Goal: Transaction & Acquisition: Purchase product/service

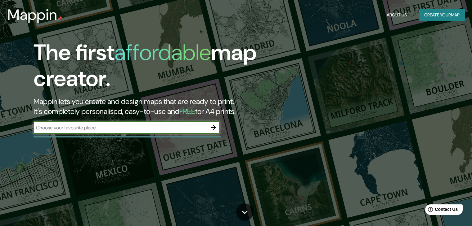
click at [91, 127] on input "text" at bounding box center [120, 127] width 174 height 7
type input "santander de quili"
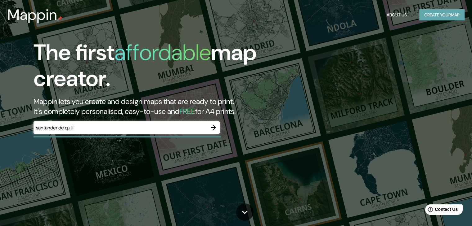
click at [433, 14] on button "Create your map" at bounding box center [441, 14] width 45 height 11
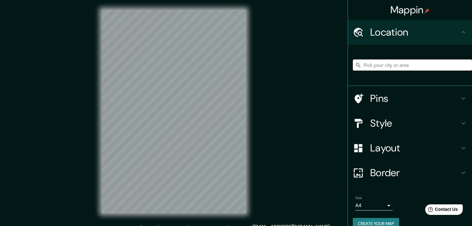
click at [385, 63] on input "Pick your city or area" at bounding box center [412, 65] width 119 height 11
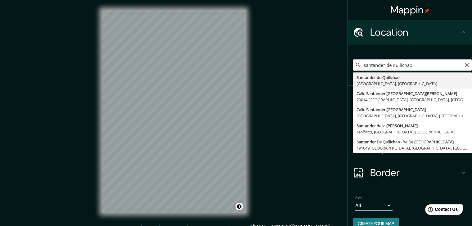
type input "Santander de Quilichao, [GEOGRAPHIC_DATA], [GEOGRAPHIC_DATA]"
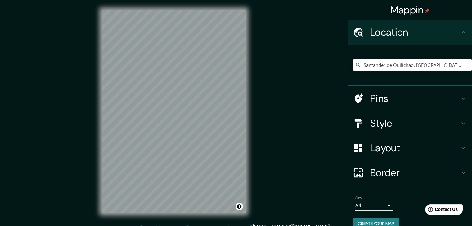
click at [383, 203] on body "Mappin Location [GEOGRAPHIC_DATA], [GEOGRAPHIC_DATA], [GEOGRAPHIC_DATA] Pins St…" at bounding box center [236, 113] width 472 height 226
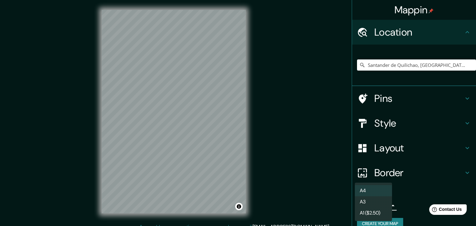
click at [181, 108] on div at bounding box center [238, 113] width 476 height 226
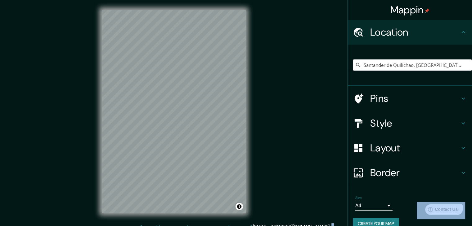
click at [181, 108] on div "A4 A3 A1 ($2.50)" at bounding box center [236, 113] width 472 height 226
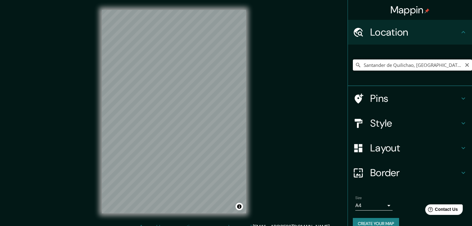
click at [447, 65] on input "Santander de Quilichao, [GEOGRAPHIC_DATA], [GEOGRAPHIC_DATA]" at bounding box center [412, 65] width 119 height 11
click at [448, 65] on input "Santander de Quilichao, [GEOGRAPHIC_DATA], [GEOGRAPHIC_DATA]" at bounding box center [412, 65] width 119 height 11
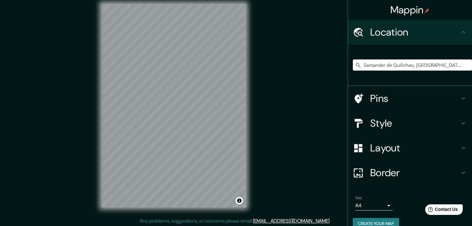
scroll to position [7, 0]
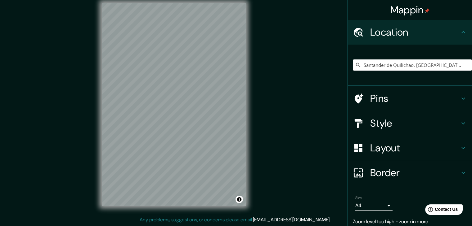
click at [403, 71] on div "Santander de Quilichao, [GEOGRAPHIC_DATA], [GEOGRAPHIC_DATA]" at bounding box center [412, 65] width 119 height 31
click at [402, 66] on input "Santander de Quilichao, [GEOGRAPHIC_DATA], [GEOGRAPHIC_DATA]" at bounding box center [412, 65] width 119 height 11
click at [465, 64] on icon "Clear" at bounding box center [467, 65] width 4 height 4
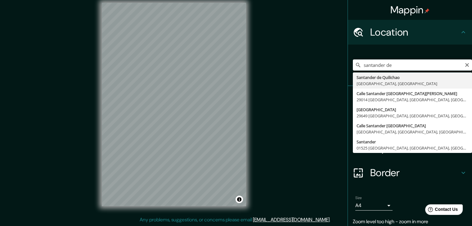
type input "Santander de Quilichao, [GEOGRAPHIC_DATA], [GEOGRAPHIC_DATA]"
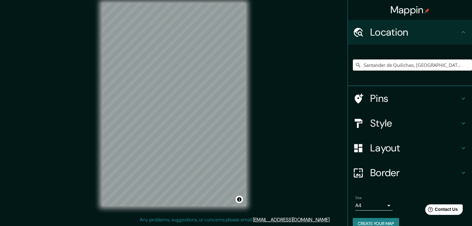
click at [449, 120] on h4 "Style" at bounding box center [414, 123] width 89 height 12
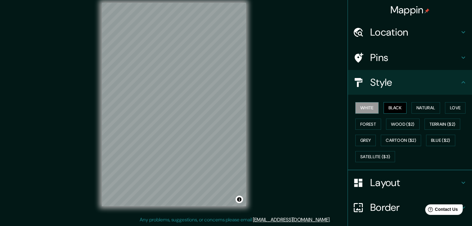
click at [398, 108] on button "Black" at bounding box center [394, 107] width 23 height 11
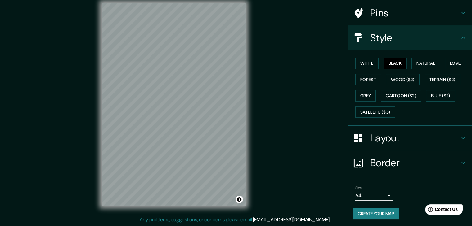
click at [414, 137] on h4 "Layout" at bounding box center [414, 138] width 89 height 12
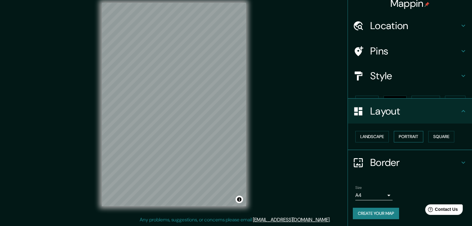
scroll to position [0, 0]
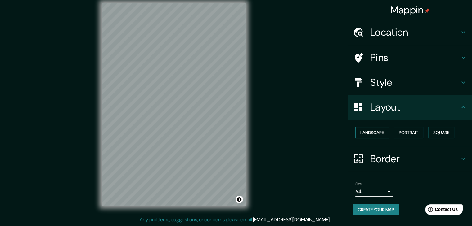
click at [371, 132] on button "Landscape" at bounding box center [371, 132] width 33 height 11
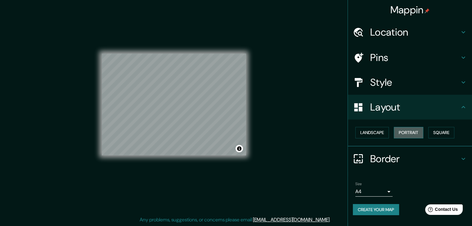
click at [404, 132] on button "Portrait" at bounding box center [408, 132] width 29 height 11
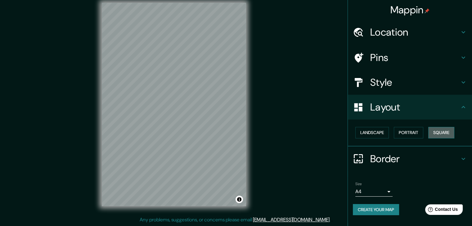
click at [439, 132] on button "Square" at bounding box center [441, 132] width 26 height 11
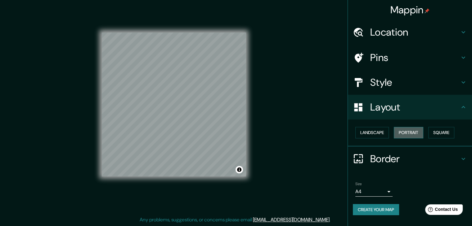
click at [411, 134] on button "Portrait" at bounding box center [408, 132] width 29 height 11
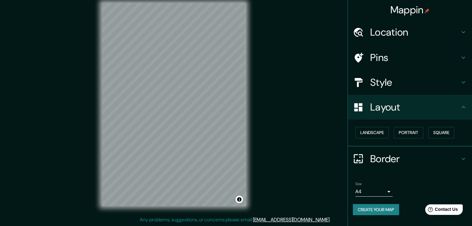
scroll to position [6, 0]
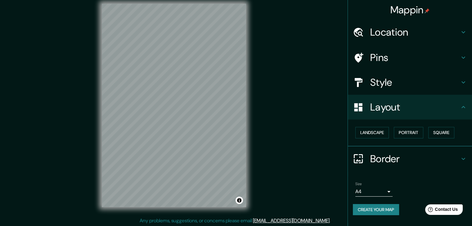
click at [393, 85] on h4 "Style" at bounding box center [414, 82] width 89 height 12
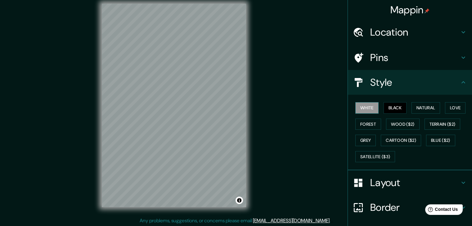
click at [367, 108] on button "White" at bounding box center [366, 107] width 23 height 11
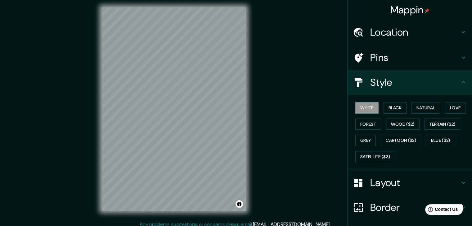
scroll to position [0, 0]
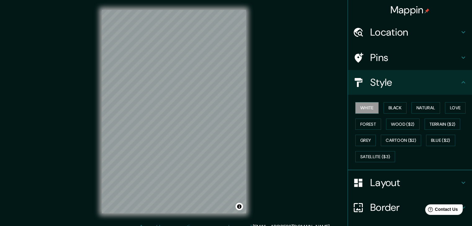
click at [386, 59] on h4 "Pins" at bounding box center [414, 57] width 89 height 12
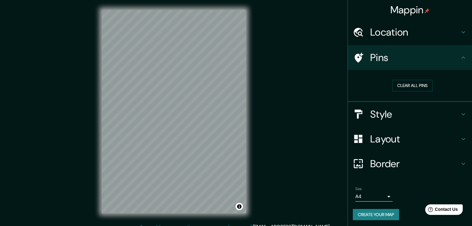
click at [415, 31] on h4 "Location" at bounding box center [414, 32] width 89 height 12
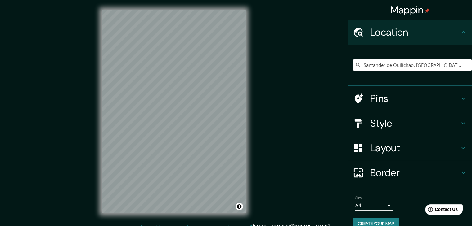
click at [434, 39] on div "Location" at bounding box center [410, 32] width 124 height 25
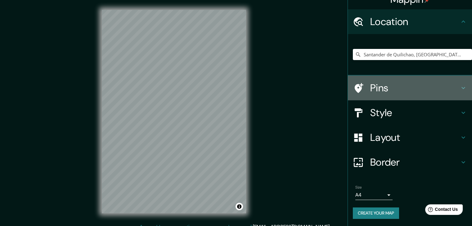
click at [399, 87] on h4 "Pins" at bounding box center [414, 88] width 89 height 12
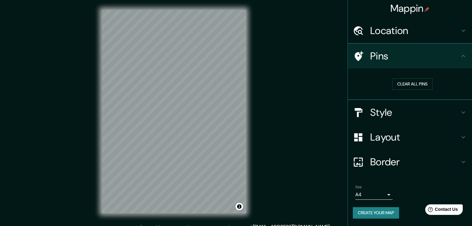
scroll to position [1, 0]
click at [390, 116] on h4 "Style" at bounding box center [414, 113] width 89 height 12
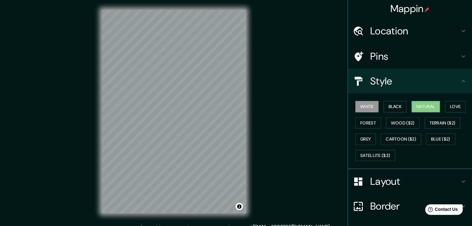
click at [428, 107] on button "Natural" at bounding box center [425, 106] width 29 height 11
click at [355, 102] on button "White" at bounding box center [366, 106] width 23 height 11
click at [370, 107] on button "White" at bounding box center [366, 106] width 23 height 11
click at [390, 105] on button "Black" at bounding box center [394, 106] width 23 height 11
click at [413, 106] on button "Natural" at bounding box center [425, 106] width 29 height 11
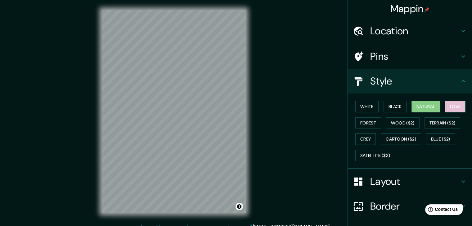
click at [457, 107] on button "Love" at bounding box center [455, 106] width 20 height 11
click at [365, 122] on button "Forest" at bounding box center [368, 123] width 26 height 11
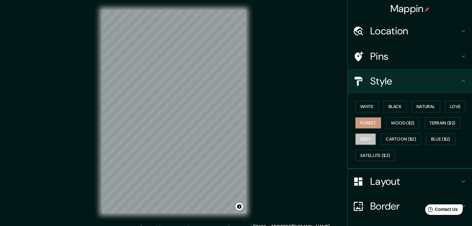
click at [364, 138] on button "Grey" at bounding box center [365, 139] width 20 height 11
click at [362, 108] on button "White" at bounding box center [366, 106] width 23 height 11
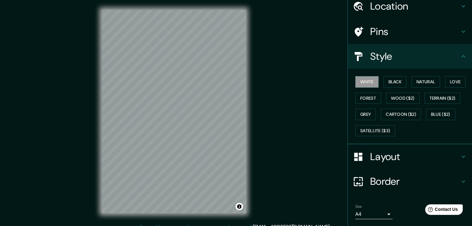
scroll to position [45, 0]
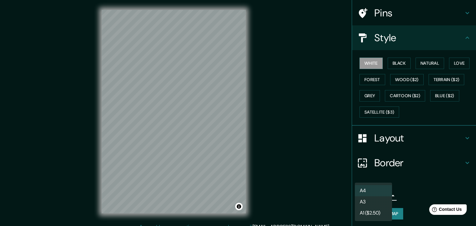
click at [376, 195] on body "Mappin Location [GEOGRAPHIC_DATA], [GEOGRAPHIC_DATA], [GEOGRAPHIC_DATA] Pins St…" at bounding box center [238, 113] width 476 height 226
click at [369, 198] on li "A3" at bounding box center [373, 202] width 37 height 11
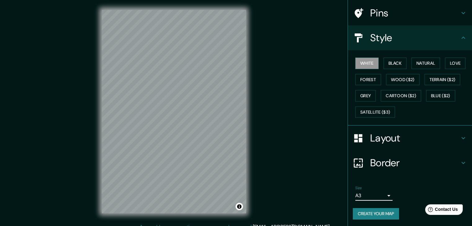
click at [377, 193] on body "Mappin Location [GEOGRAPHIC_DATA], [GEOGRAPHIC_DATA], [GEOGRAPHIC_DATA] Pins St…" at bounding box center [236, 113] width 472 height 226
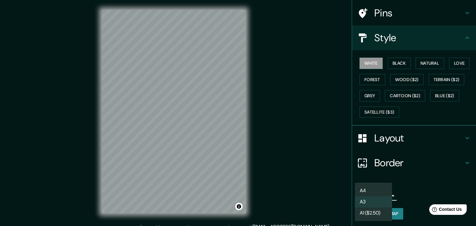
click at [364, 185] on li "A4" at bounding box center [373, 190] width 37 height 11
type input "single"
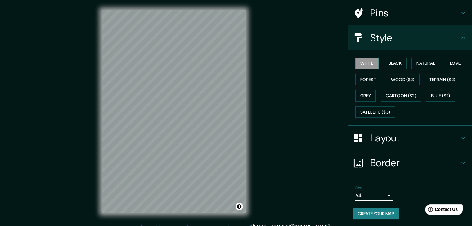
click at [362, 194] on body "Mappin Location [GEOGRAPHIC_DATA], [GEOGRAPHIC_DATA], [GEOGRAPHIC_DATA] Pins St…" at bounding box center [236, 113] width 472 height 226
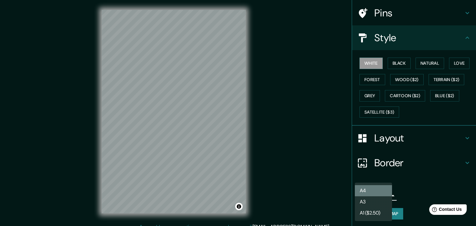
click at [370, 191] on li "A4" at bounding box center [373, 190] width 37 height 11
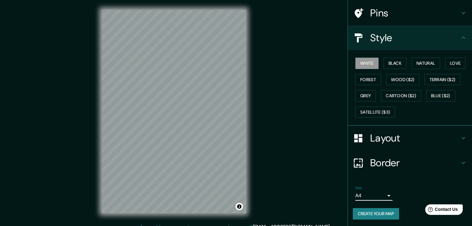
click at [364, 194] on body "Mappin Location [GEOGRAPHIC_DATA], [GEOGRAPHIC_DATA], [GEOGRAPHIC_DATA] Pins St…" at bounding box center [236, 113] width 472 height 226
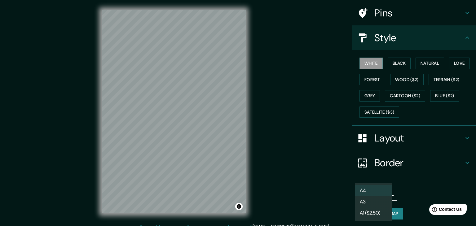
click at [377, 188] on li "A4" at bounding box center [373, 190] width 37 height 11
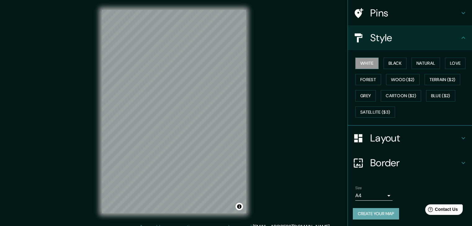
click at [364, 212] on button "Create your map" at bounding box center [376, 213] width 46 height 11
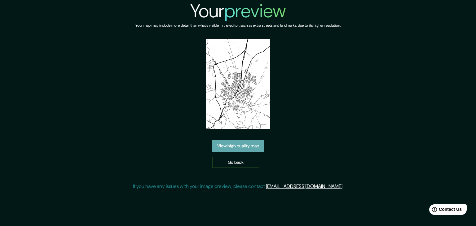
click at [255, 141] on link "View high quality map" at bounding box center [238, 146] width 52 height 11
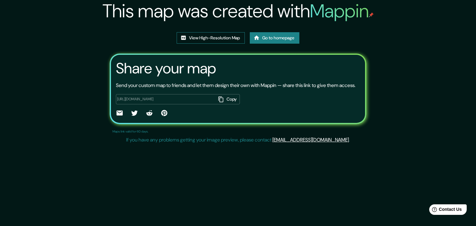
click at [230, 38] on link "View High-Resolution Map" at bounding box center [211, 37] width 68 height 11
click at [185, 38] on link "View High-Resolution Map" at bounding box center [211, 37] width 68 height 11
click at [279, 40] on link "Go to homepage" at bounding box center [275, 37] width 50 height 11
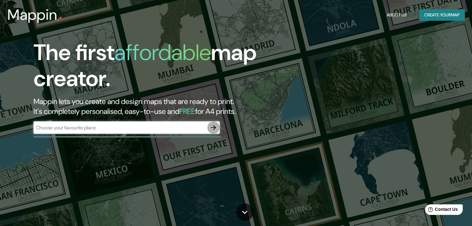
click at [214, 126] on icon "button" at bounding box center [213, 127] width 7 height 7
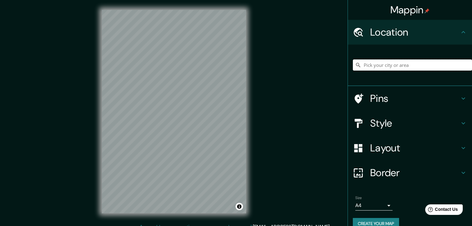
click at [364, 68] on input "Pick your city or area" at bounding box center [412, 65] width 119 height 11
type input "a"
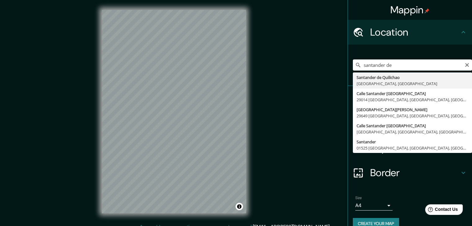
type input "Santander de Quilichao, Cauca, Colombia"
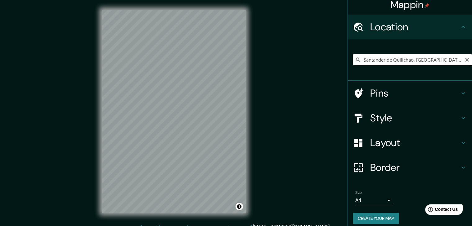
scroll to position [11, 0]
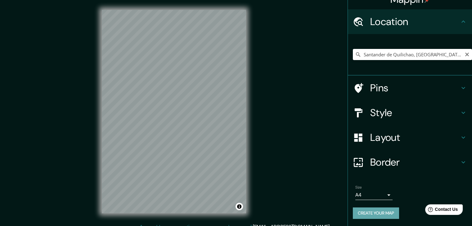
click at [382, 214] on button "Create your map" at bounding box center [376, 213] width 46 height 11
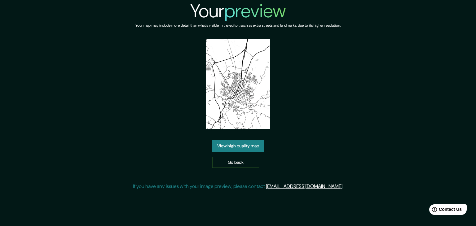
click at [254, 145] on link "View high quality map" at bounding box center [238, 146] width 52 height 11
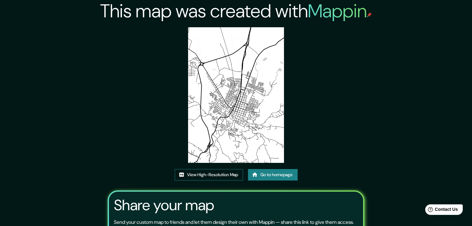
click at [220, 174] on link "View High-Resolution Map" at bounding box center [209, 174] width 68 height 11
click at [202, 175] on link "View High-Resolution Map" at bounding box center [209, 174] width 68 height 11
click at [269, 176] on link "Go to homepage" at bounding box center [273, 174] width 50 height 11
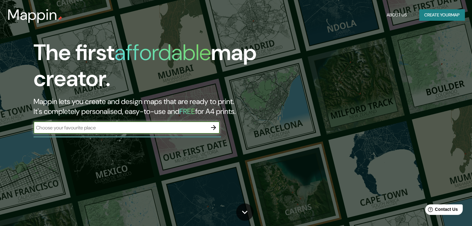
click at [189, 132] on div "​" at bounding box center [126, 128] width 186 height 12
type input "colombia"
click at [216, 129] on icon "button" at bounding box center [213, 127] width 7 height 7
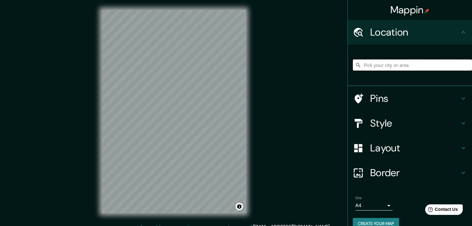
click at [400, 67] on input "Pick your city or area" at bounding box center [412, 65] width 119 height 11
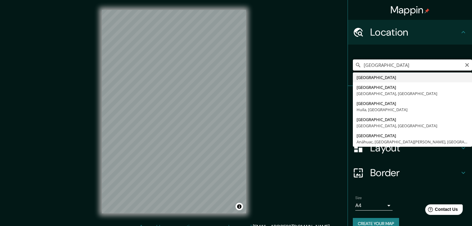
click at [392, 62] on input "colombia" at bounding box center [412, 65] width 119 height 11
click at [392, 65] on input "colombia" at bounding box center [412, 65] width 119 height 11
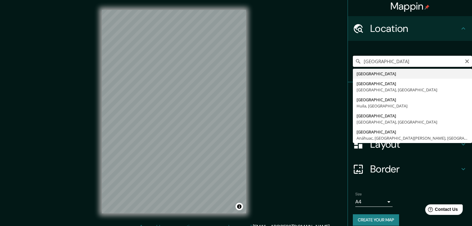
scroll to position [11, 0]
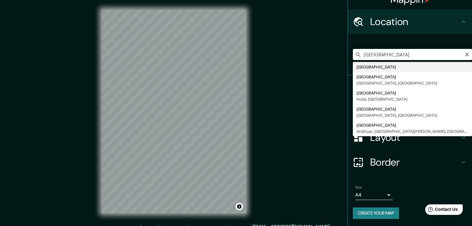
type input "[GEOGRAPHIC_DATA]"
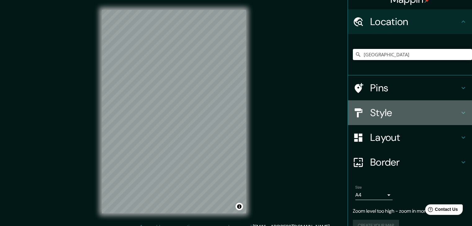
click at [370, 116] on h4 "Style" at bounding box center [414, 113] width 89 height 12
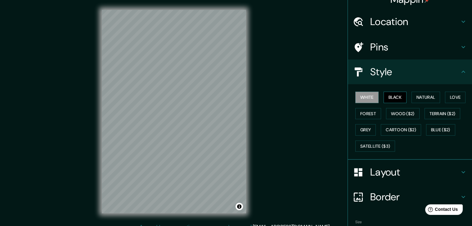
click at [384, 100] on button "Black" at bounding box center [394, 97] width 23 height 11
click at [367, 99] on button "White" at bounding box center [366, 97] width 23 height 11
click at [434, 173] on h4 "Layout" at bounding box center [414, 172] width 89 height 12
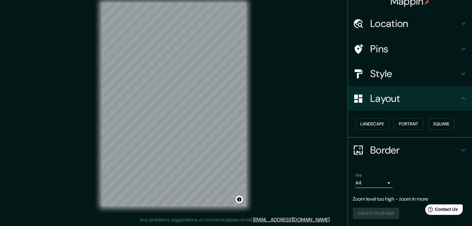
scroll to position [0, 0]
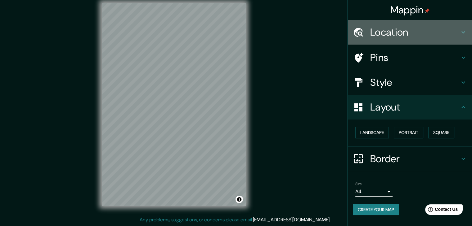
click at [412, 38] on h4 "Location" at bounding box center [414, 32] width 89 height 12
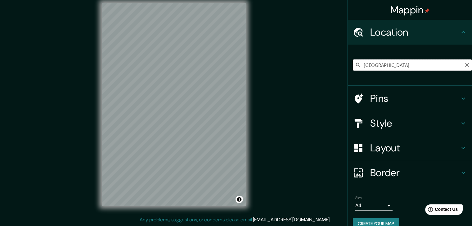
click at [402, 61] on input "[GEOGRAPHIC_DATA]" at bounding box center [412, 65] width 119 height 11
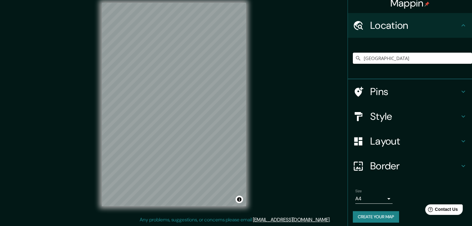
scroll to position [11, 0]
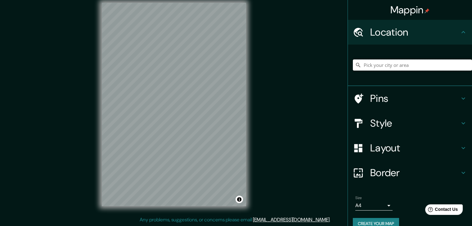
click at [380, 68] on input "Pick your city or area" at bounding box center [412, 65] width 119 height 11
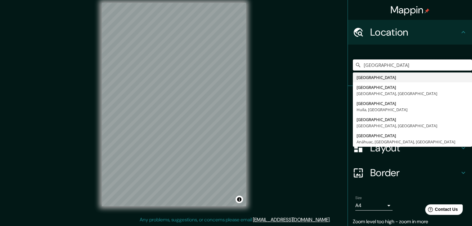
type input "[GEOGRAPHIC_DATA]"
